Goal: Check status: Check status

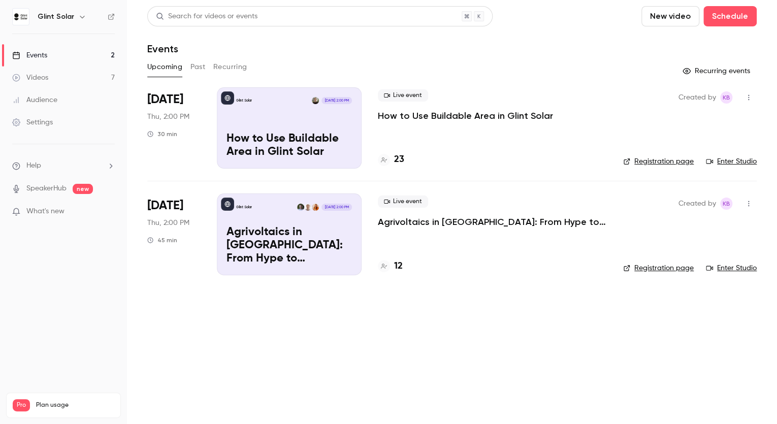
click at [423, 118] on p "How to Use Buildable Area in Glint Solar" at bounding box center [465, 116] width 175 height 12
click at [400, 222] on p "Agrivoltaics in [GEOGRAPHIC_DATA]: From Hype to Implementation" at bounding box center [492, 222] width 229 height 12
click at [393, 116] on p "How to Use Buildable Area in Glint Solar" at bounding box center [465, 116] width 175 height 12
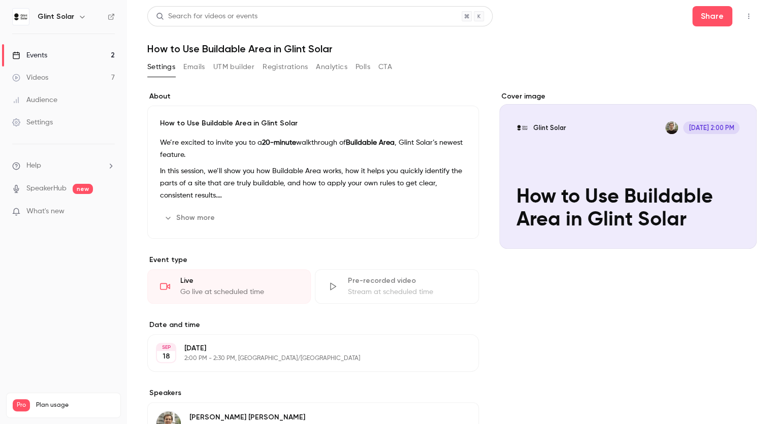
click at [289, 69] on button "Registrations" at bounding box center [285, 67] width 45 height 16
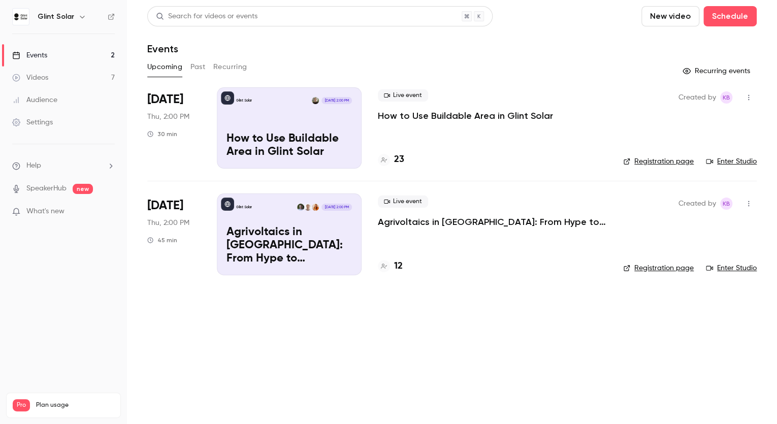
click at [417, 222] on p "Agrivoltaics in [GEOGRAPHIC_DATA]: From Hype to Implementation" at bounding box center [492, 222] width 229 height 12
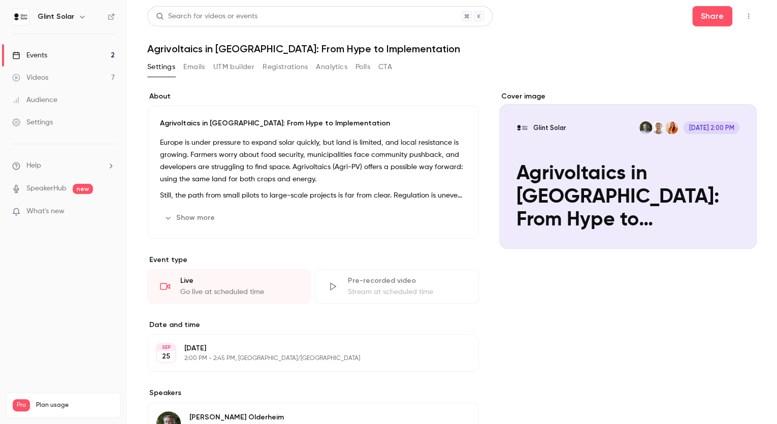
click at [282, 66] on button "Registrations" at bounding box center [285, 67] width 45 height 16
